Goal: Task Accomplishment & Management: Complete application form

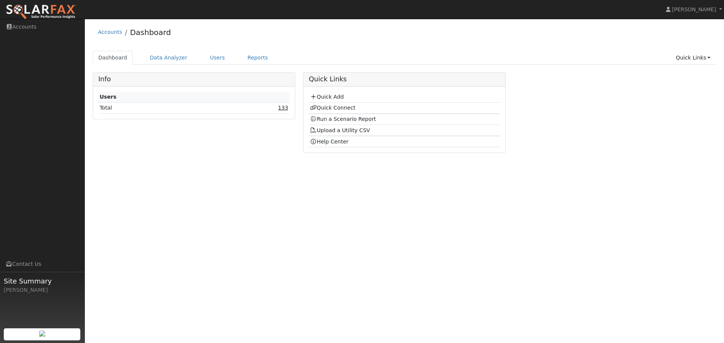
click at [285, 108] on link "133" at bounding box center [283, 108] width 10 height 6
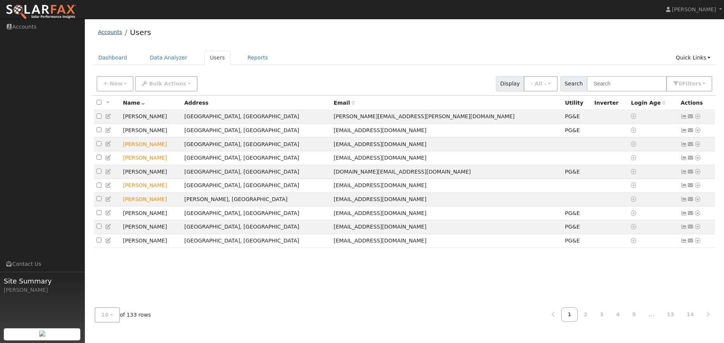
click at [107, 32] on link "Accounts" at bounding box center [110, 32] width 24 height 6
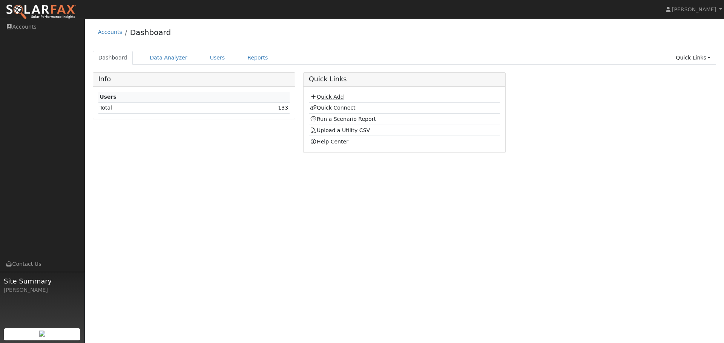
click at [330, 98] on link "Quick Add" at bounding box center [327, 97] width 34 height 6
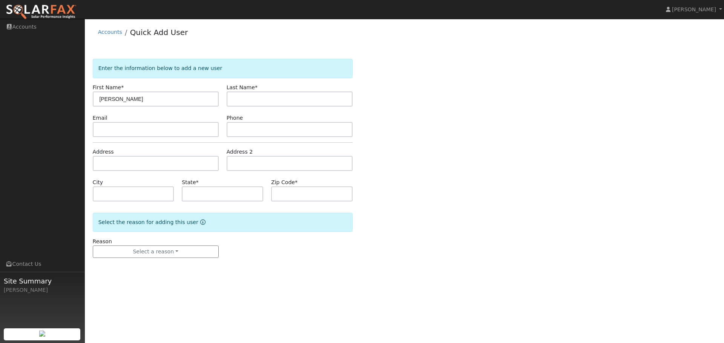
type input "[PERSON_NAME]"
type input "Clark"
click at [128, 127] on input "text" at bounding box center [156, 129] width 126 height 15
paste input "wesleyclark@usa.net"
type input "wesleyclark@usa.net"
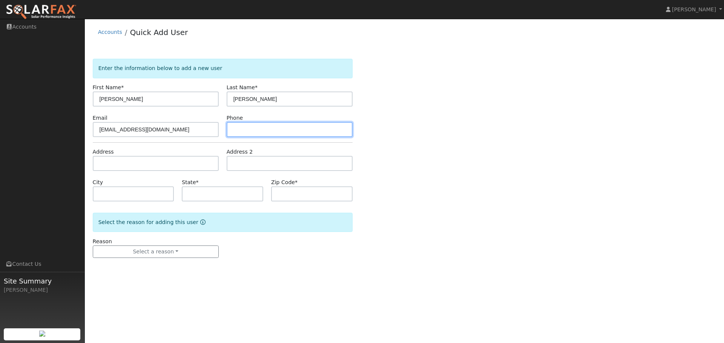
drag, startPoint x: 252, startPoint y: 123, endPoint x: 242, endPoint y: 136, distance: 16.5
click at [250, 126] on input "text" at bounding box center [290, 129] width 126 height 15
click at [256, 130] on input "text" at bounding box center [290, 129] width 126 height 15
paste input "(925) 360-1986"
type input "(925) 360-1986"
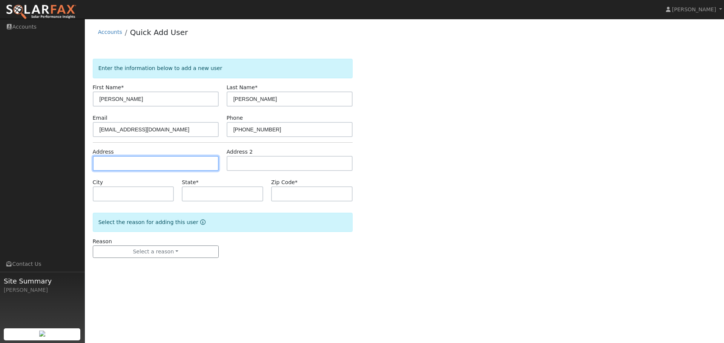
click at [170, 163] on input "text" at bounding box center [156, 163] width 126 height 15
paste input "27 Millbrook Ct, Danville 94526"
type input "27 Millbrook Court"
type input "Danville"
type input "CA"
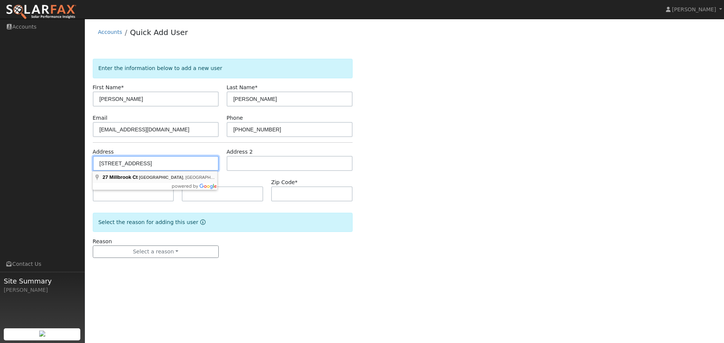
type input "94526"
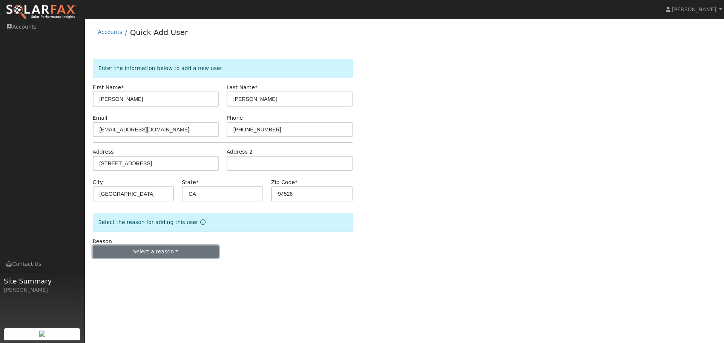
click at [162, 253] on button "Select a reason" at bounding box center [156, 252] width 126 height 13
click at [158, 282] on link "New customer adding solar" at bounding box center [134, 278] width 83 height 11
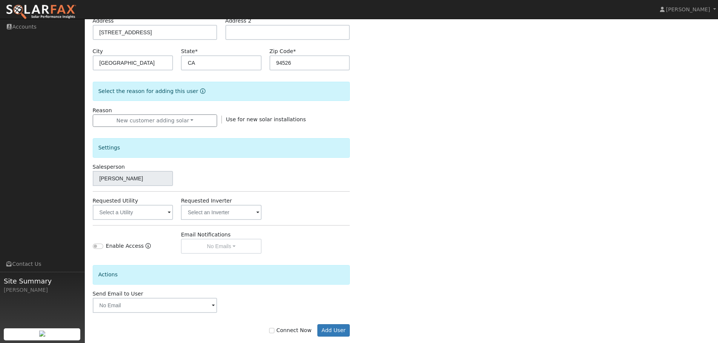
scroll to position [144, 0]
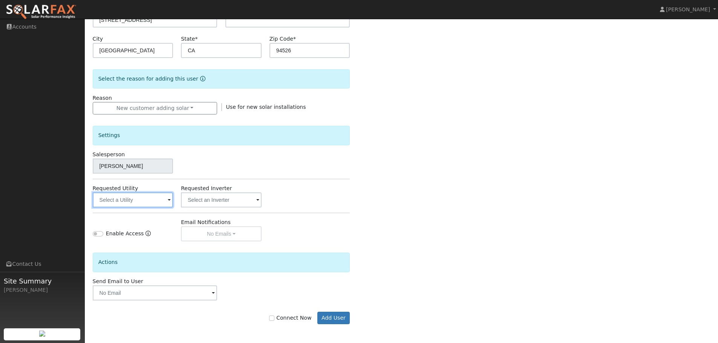
click at [162, 202] on input "text" at bounding box center [133, 200] width 81 height 15
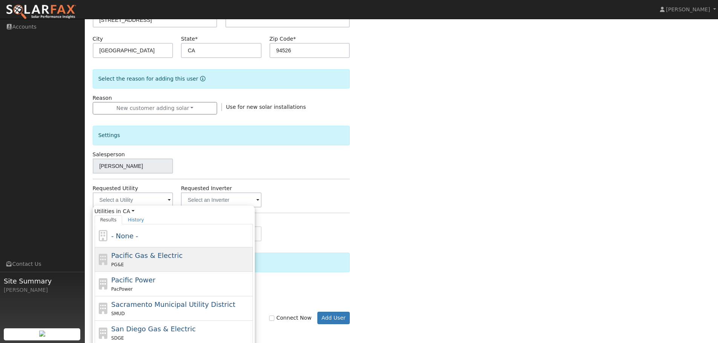
click at [190, 265] on div "PG&E" at bounding box center [181, 265] width 140 height 8
type input "Pacific Gas & Electric"
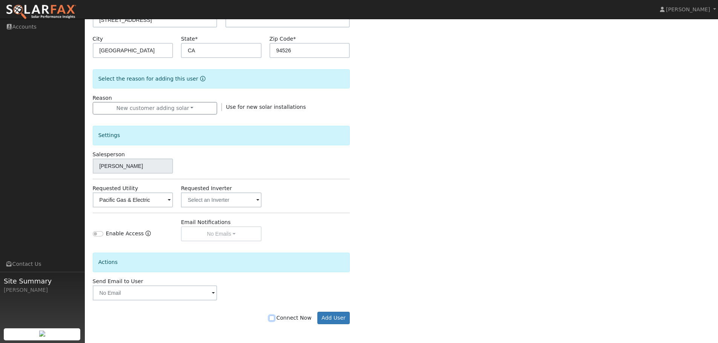
click at [274, 320] on input "Connect Now" at bounding box center [271, 318] width 5 height 5
checkbox input "true"
click at [335, 322] on button "Add User" at bounding box center [333, 318] width 33 height 13
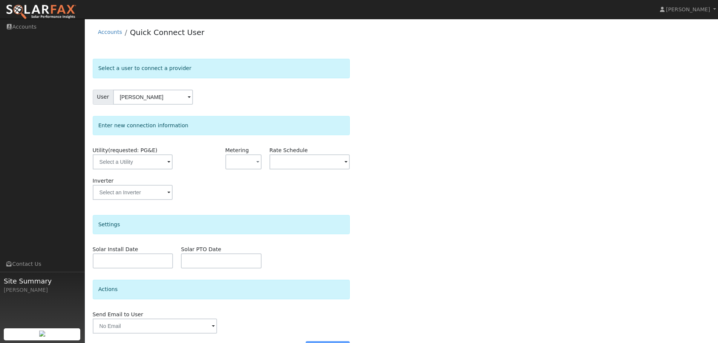
click at [167, 162] on span at bounding box center [168, 162] width 3 height 9
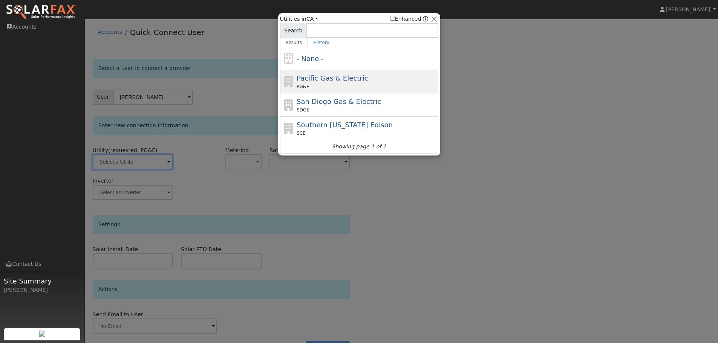
click at [332, 84] on div "PG&E" at bounding box center [367, 86] width 140 height 7
type input "PG&E"
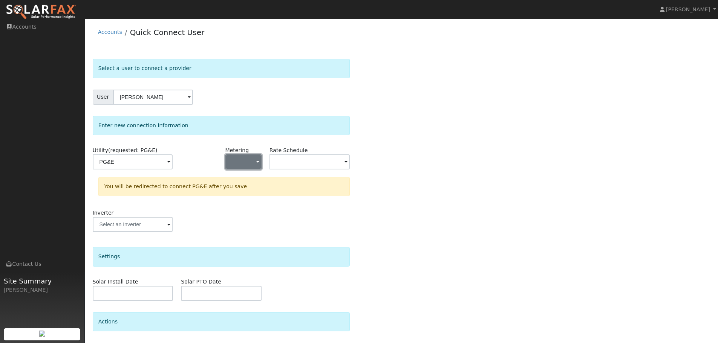
click at [258, 166] on span "button" at bounding box center [257, 163] width 3 height 8
click at [259, 191] on link "NEM" at bounding box center [252, 189] width 52 height 11
click at [309, 158] on input "text" at bounding box center [310, 162] width 81 height 15
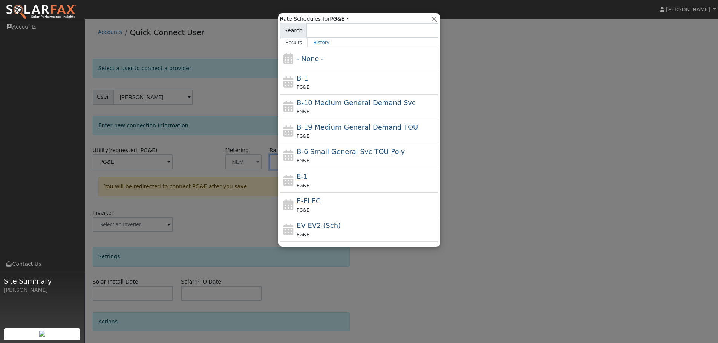
click at [328, 182] on div "PG&E" at bounding box center [367, 186] width 140 height 8
type input "E-1"
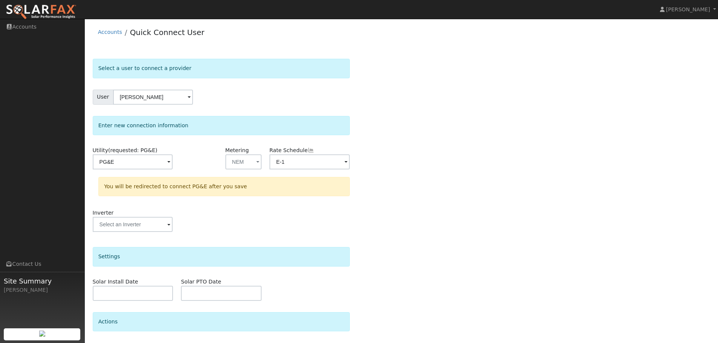
click at [464, 176] on div "Select a user to connect a provider User Wes Clark Account Default Account Defa…" at bounding box center [402, 226] width 618 height 335
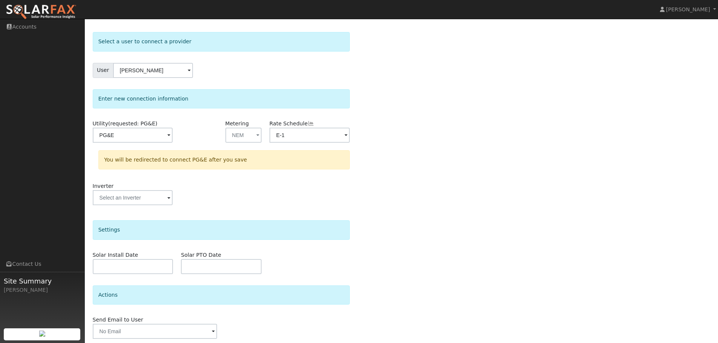
scroll to position [54, 0]
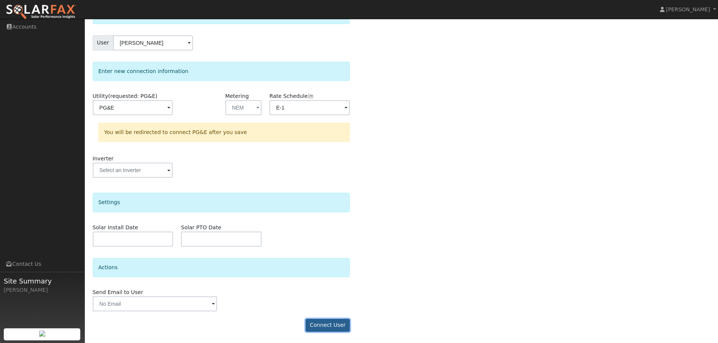
click at [329, 329] on button "Connect User" at bounding box center [328, 325] width 44 height 13
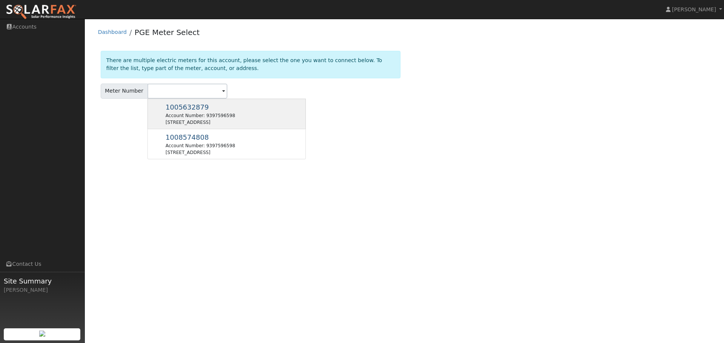
click at [244, 115] on div "1005632879 Account Number: 9397596598 27 Millbrook Ct, Danville, CA 94526" at bounding box center [226, 114] width 158 height 31
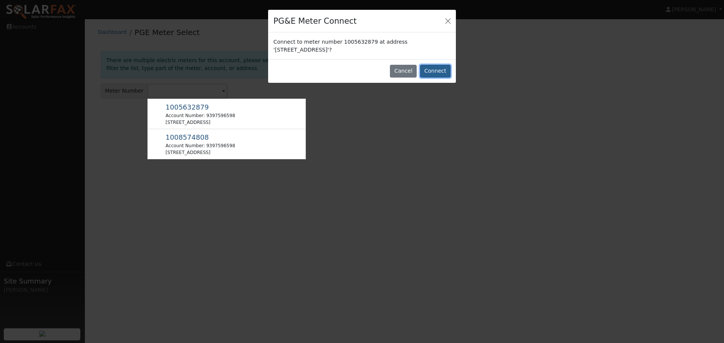
click at [440, 71] on button "Connect" at bounding box center [435, 71] width 31 height 13
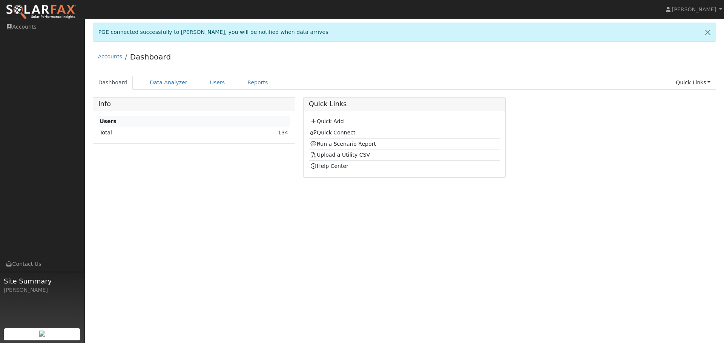
click at [283, 134] on link "134" at bounding box center [283, 133] width 10 height 6
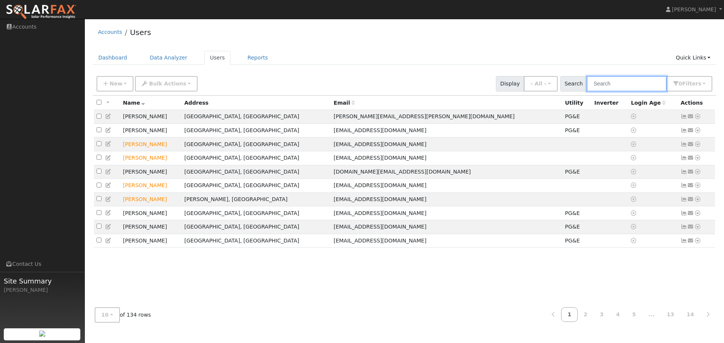
click at [628, 83] on input "text" at bounding box center [627, 83] width 80 height 15
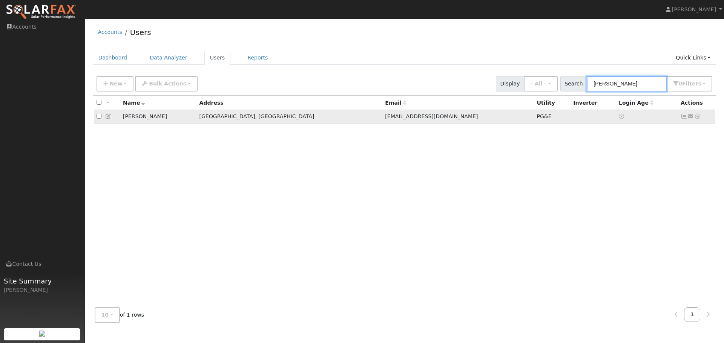
type input "wes"
click at [696, 119] on icon at bounding box center [697, 116] width 7 height 5
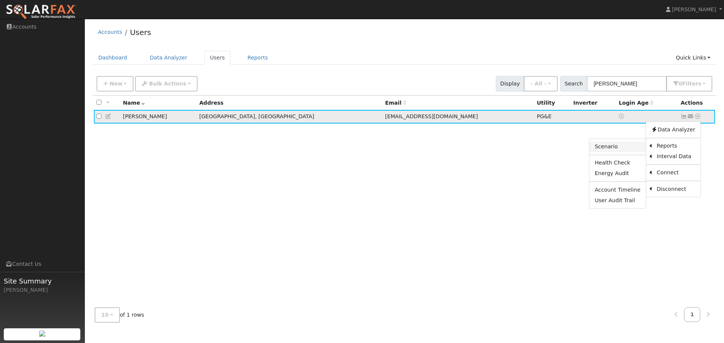
click at [624, 148] on link "Scenario" at bounding box center [617, 147] width 56 height 11
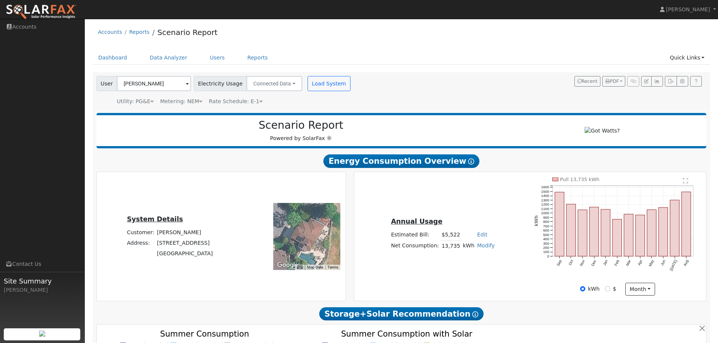
scroll to position [226, 0]
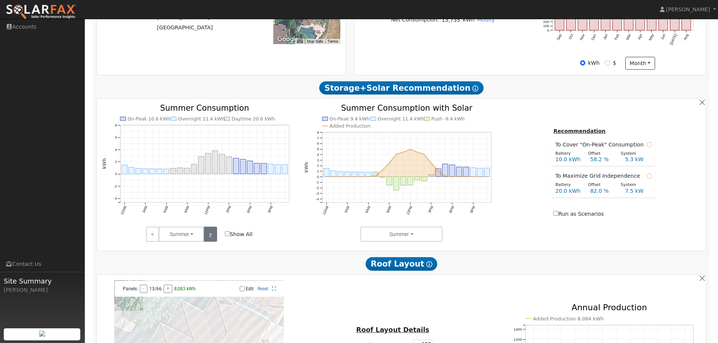
click at [213, 233] on link ">" at bounding box center [210, 234] width 13 height 15
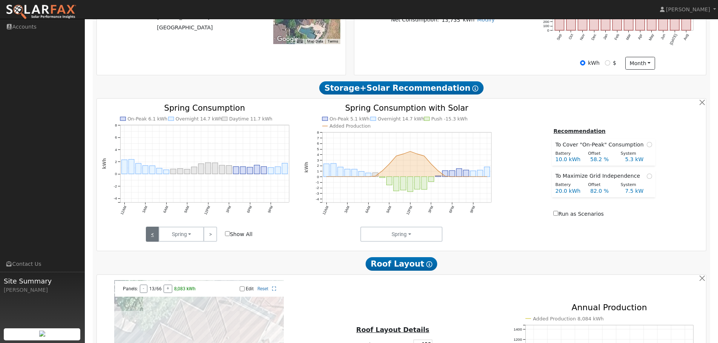
click at [152, 238] on link "<" at bounding box center [152, 234] width 13 height 15
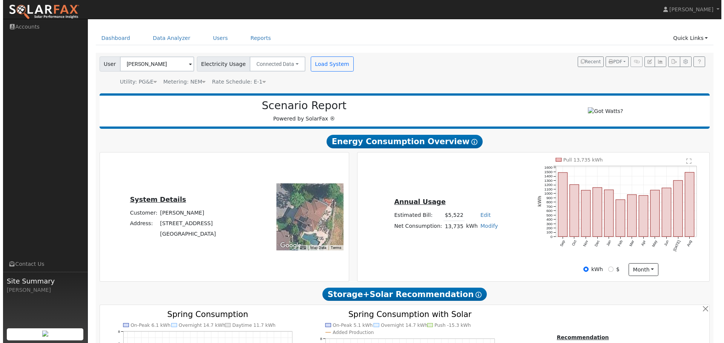
scroll to position [0, 0]
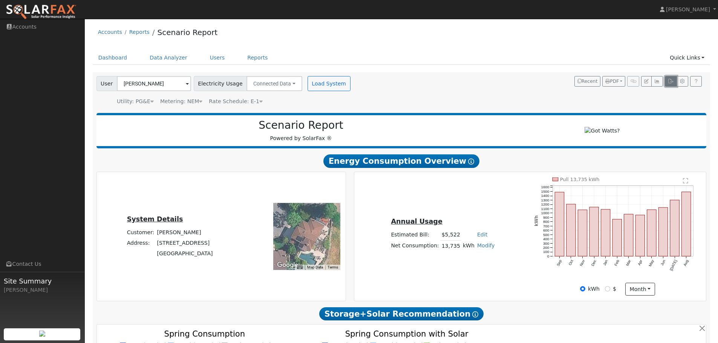
click at [670, 82] on icon "button" at bounding box center [671, 81] width 6 height 5
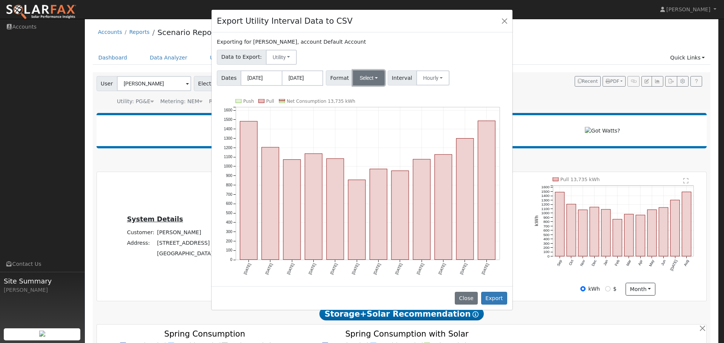
click at [365, 82] on button "Select" at bounding box center [369, 77] width 32 height 15
click at [374, 165] on link "OpenSolar" at bounding box center [378, 164] width 54 height 11
click at [501, 297] on button "Export" at bounding box center [494, 298] width 26 height 13
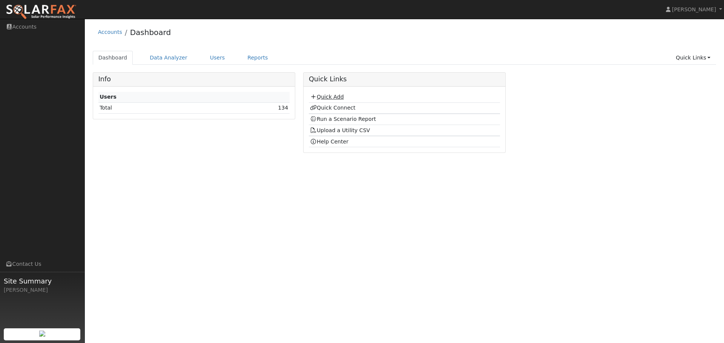
click at [328, 97] on link "Quick Add" at bounding box center [327, 97] width 34 height 6
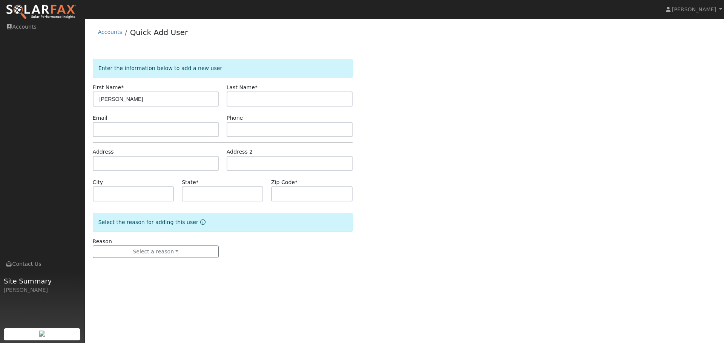
type input "Peter"
type input "Magagna"
click at [141, 131] on input "text" at bounding box center [156, 129] width 126 height 15
paste input "petermagagna@yahoo.com"
type input "petermagagna@yahoo.com"
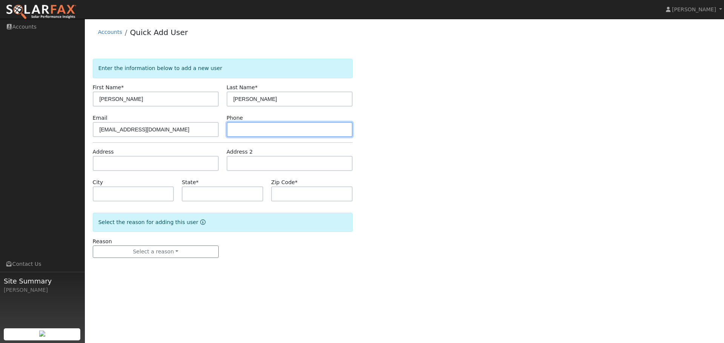
click at [275, 129] on input "text" at bounding box center [290, 129] width 126 height 15
paste input "(925) 888-9357"
type input "(925) 888-9357"
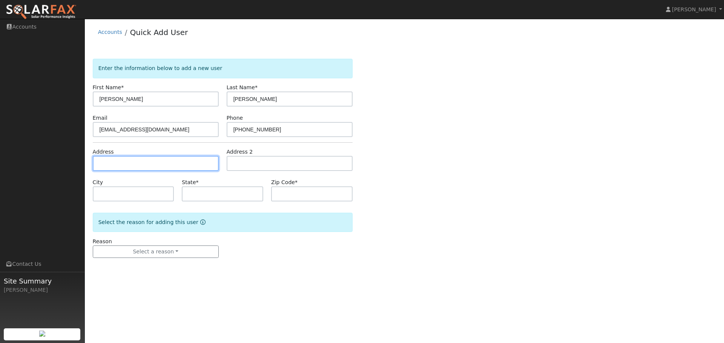
click at [142, 166] on input "text" at bounding box center [156, 163] width 126 height 15
paste input "4 Magee Court, Moraga, CA"
type input "4 Magee Court"
type input "Moraga"
type input "CA"
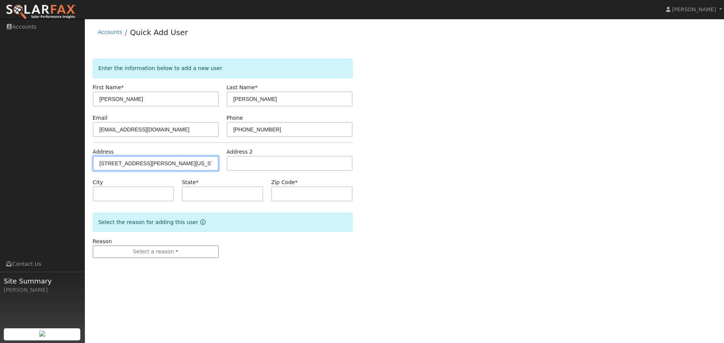
type input "94556"
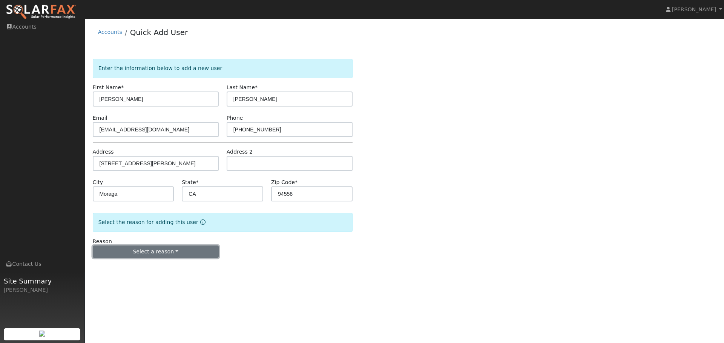
click at [164, 253] on button "Select a reason" at bounding box center [156, 252] width 126 height 13
click at [151, 282] on link "New customer adding solar" at bounding box center [134, 278] width 83 height 11
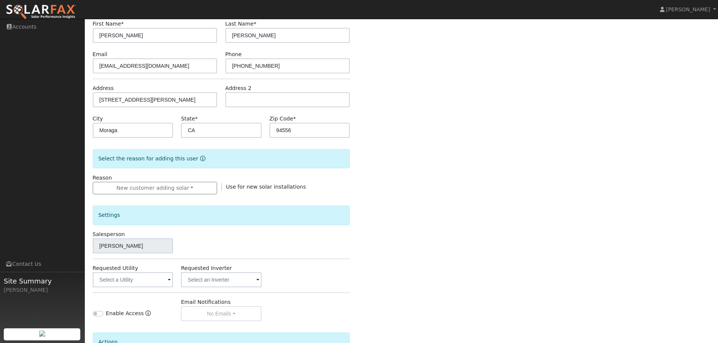
scroll to position [144, 0]
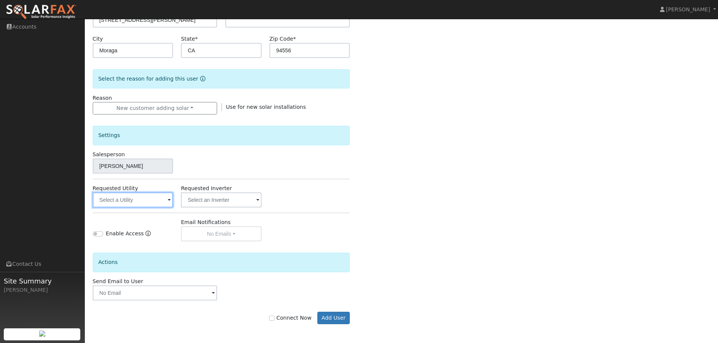
click at [152, 201] on input "text" at bounding box center [133, 200] width 81 height 15
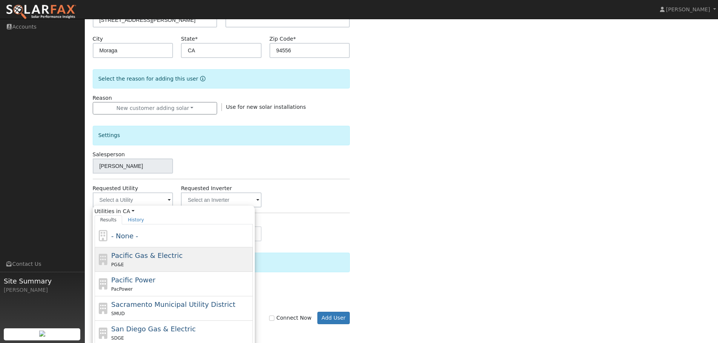
click at [178, 259] on div "Pacific Gas & Electric PG&E" at bounding box center [181, 260] width 140 height 18
type input "Pacific Gas & Electric"
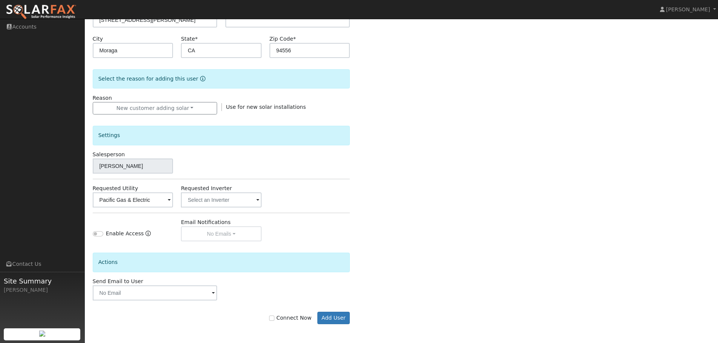
click at [352, 185] on div "Requested Utility Pacific Gas & Electric Requested Inverter" at bounding box center [221, 196] width 265 height 23
click at [274, 318] on input "Connect Now" at bounding box center [271, 318] width 5 height 5
checkbox input "true"
click at [333, 317] on button "Add User" at bounding box center [333, 318] width 33 height 13
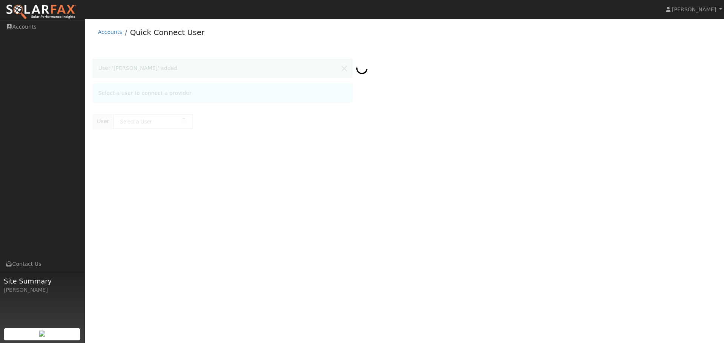
type input "[PERSON_NAME]"
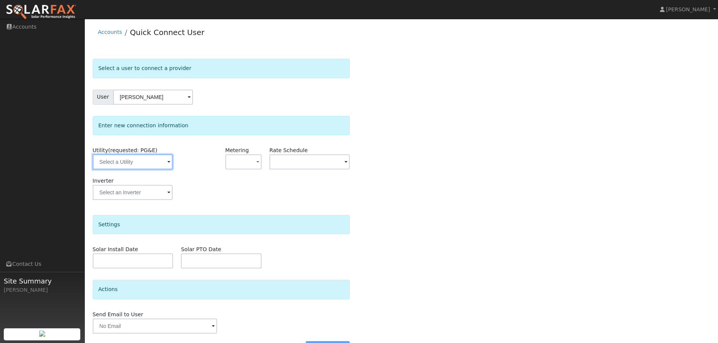
click at [148, 161] on input "text" at bounding box center [133, 162] width 80 height 15
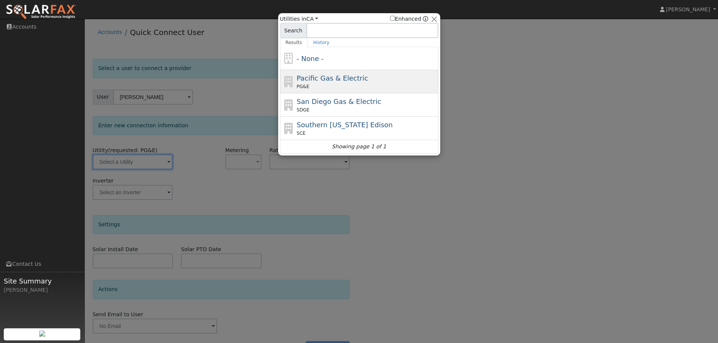
click at [324, 80] on span "Pacific Gas & Electric" at bounding box center [332, 78] width 71 height 8
type input "PG&E"
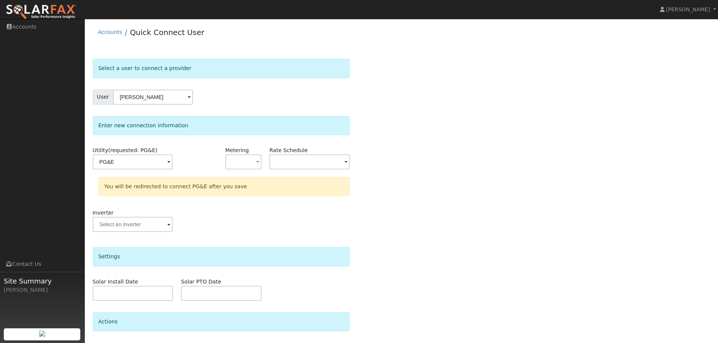
click at [264, 157] on div "Metering - None - NEM NBT" at bounding box center [243, 162] width 44 height 31
click at [257, 161] on button "button" at bounding box center [243, 162] width 36 height 15
click at [253, 190] on link "NEM" at bounding box center [252, 189] width 52 height 11
click at [316, 162] on input "text" at bounding box center [310, 162] width 81 height 15
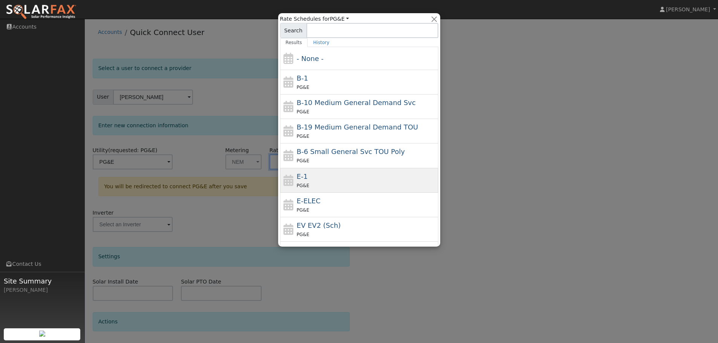
click at [319, 178] on div "E-1 PG&E" at bounding box center [367, 181] width 140 height 18
type input "E-1"
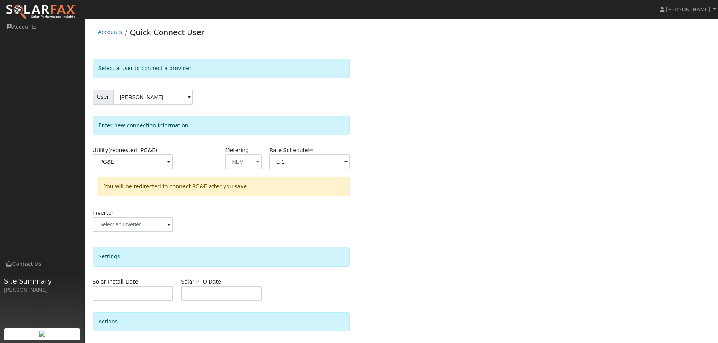
click at [407, 146] on div "Select a user to connect a provider User Peter Magagna Account Default Account …" at bounding box center [402, 226] width 618 height 335
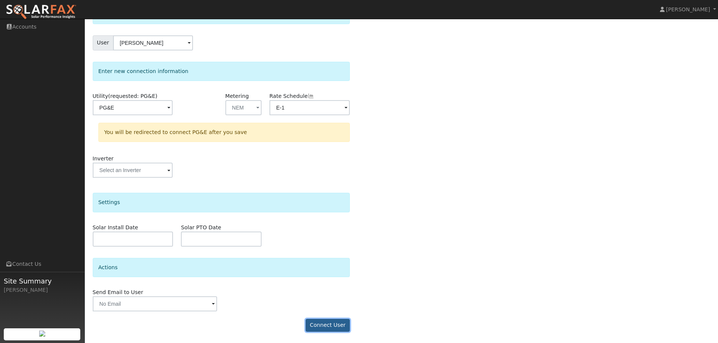
click at [325, 324] on button "Connect User" at bounding box center [328, 325] width 44 height 13
